Goal: Find specific page/section: Find specific page/section

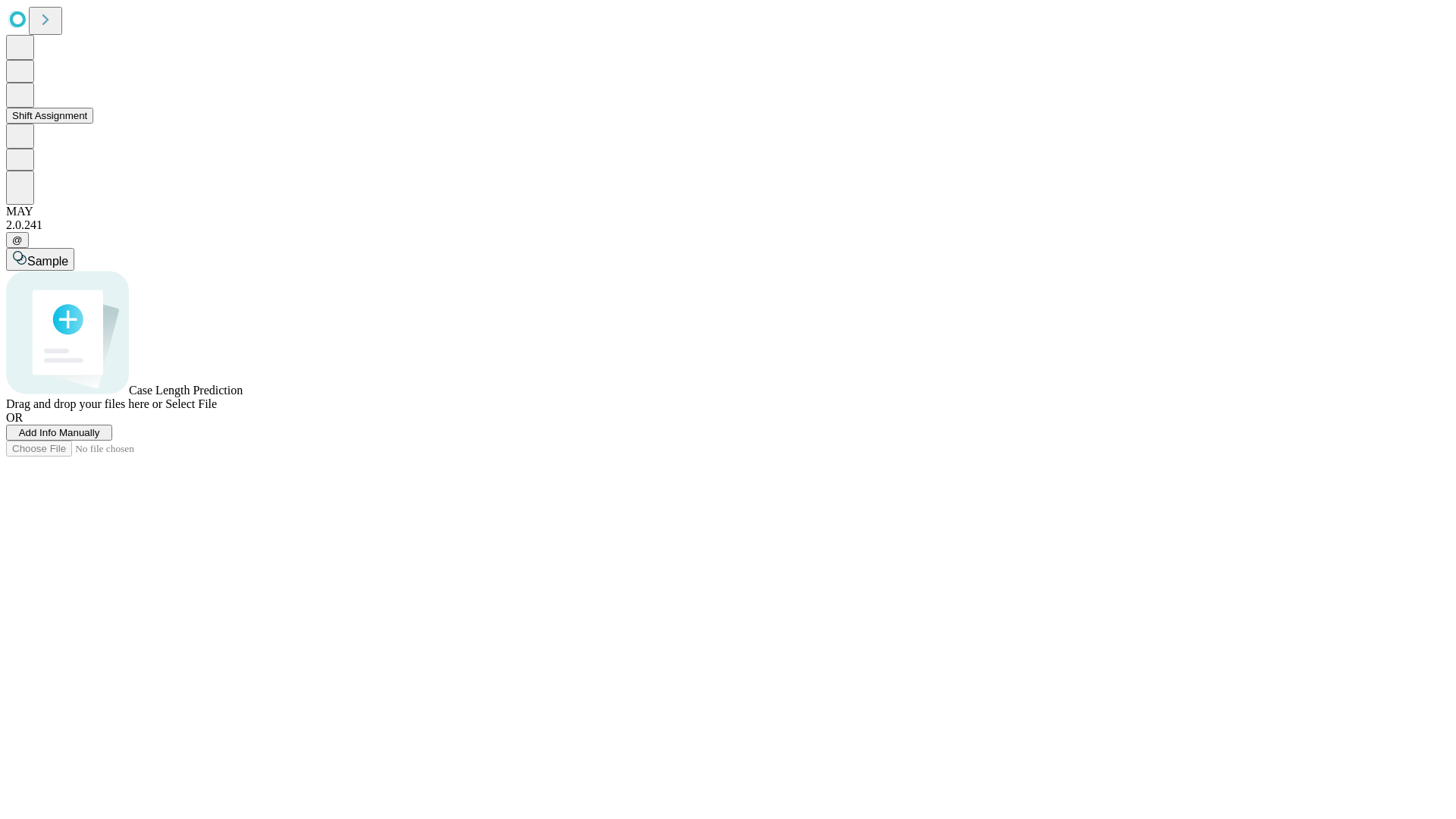
click at [93, 124] on button "Shift Assignment" at bounding box center [49, 115] width 87 height 16
